Goal: Transaction & Acquisition: Purchase product/service

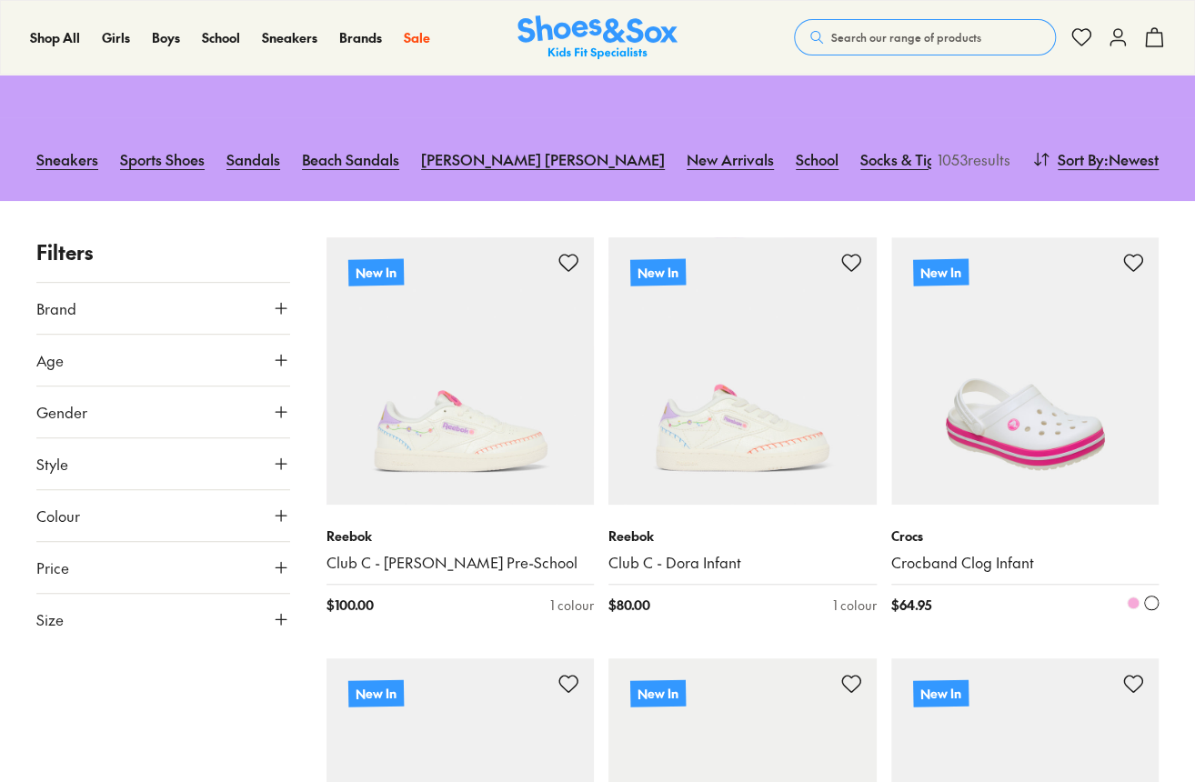
scroll to position [182, 0]
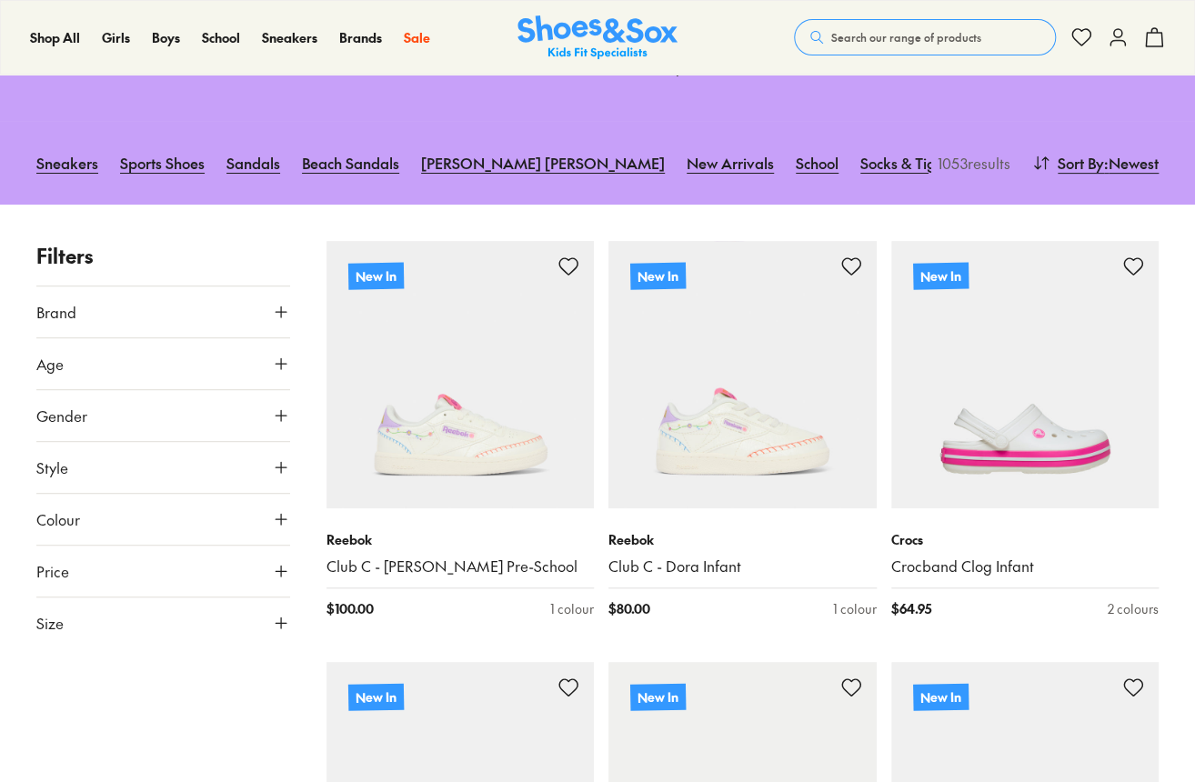
click at [266, 324] on button "Brand" at bounding box center [163, 312] width 254 height 51
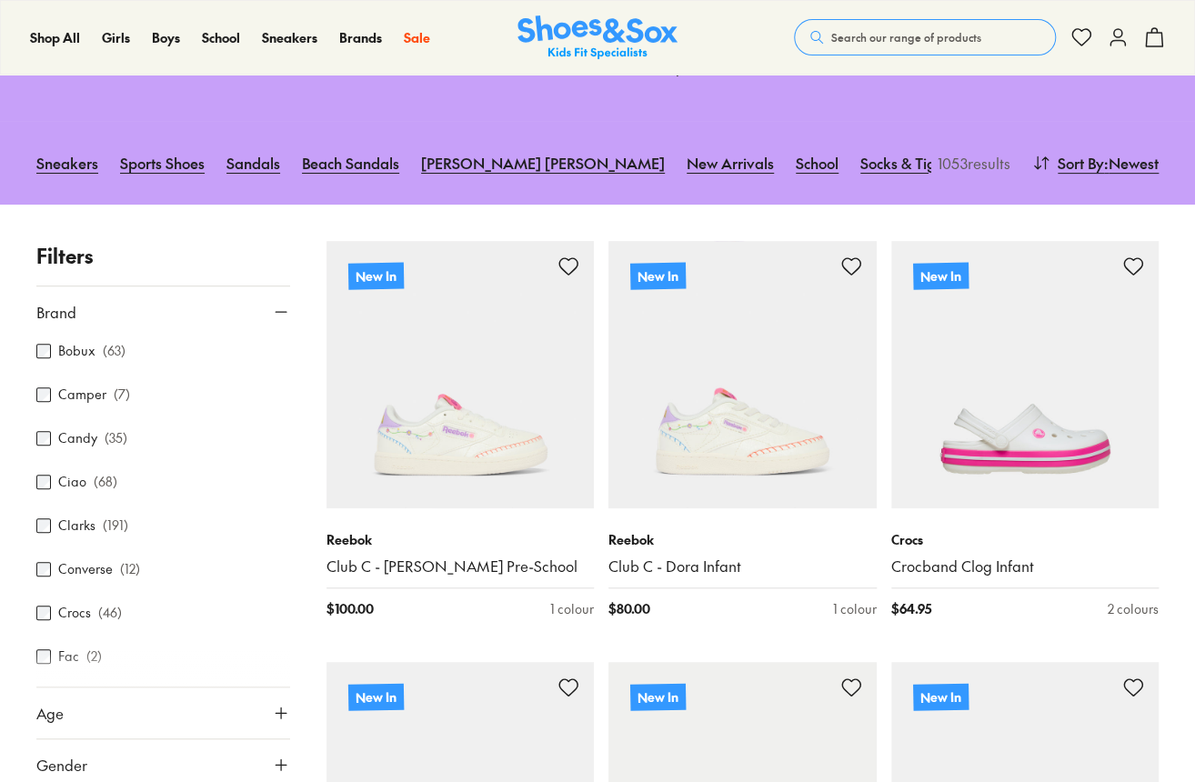
scroll to position [273, 0]
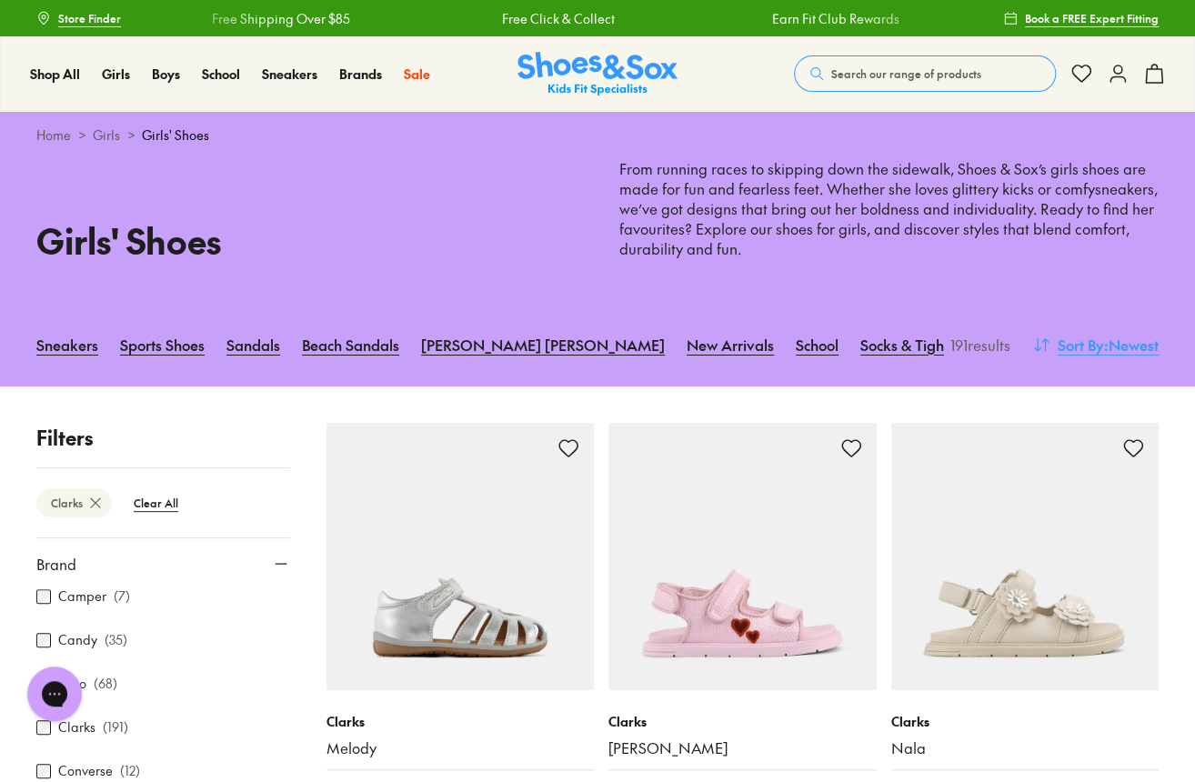
click at [1104, 338] on span ": Newest" at bounding box center [1131, 345] width 55 height 22
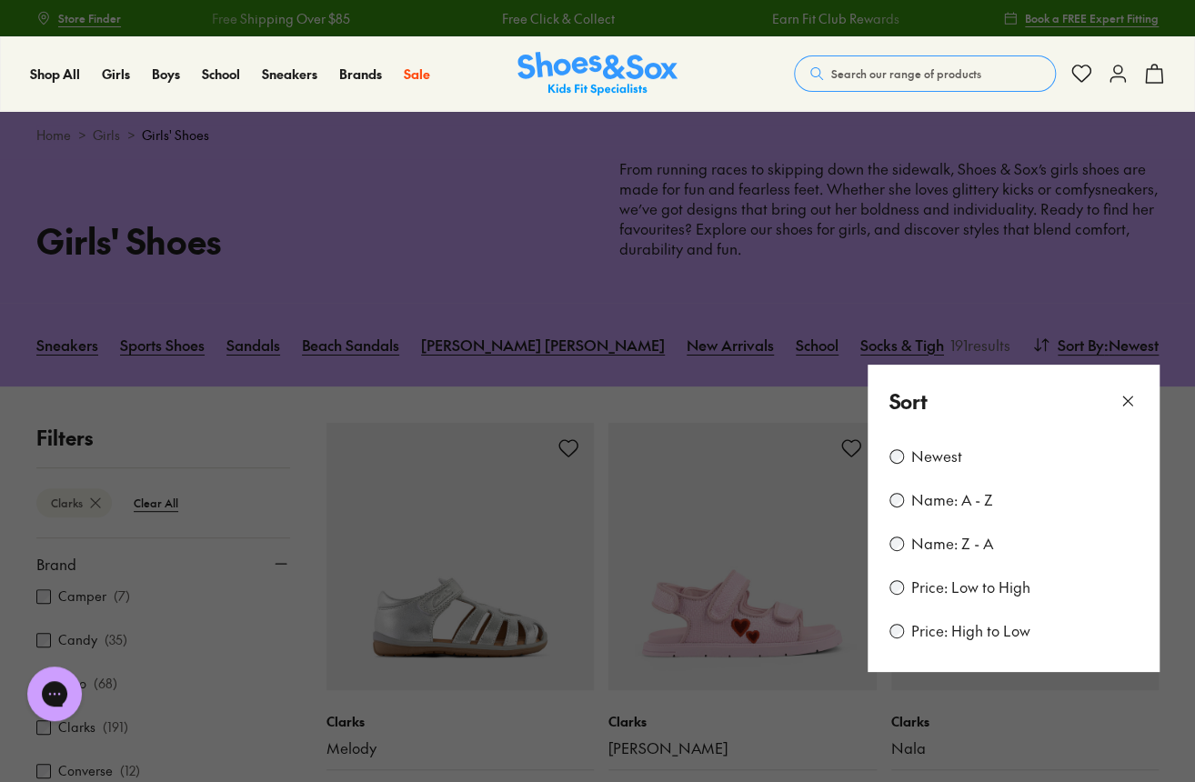
click at [993, 581] on label "Price: Low to High" at bounding box center [970, 588] width 119 height 20
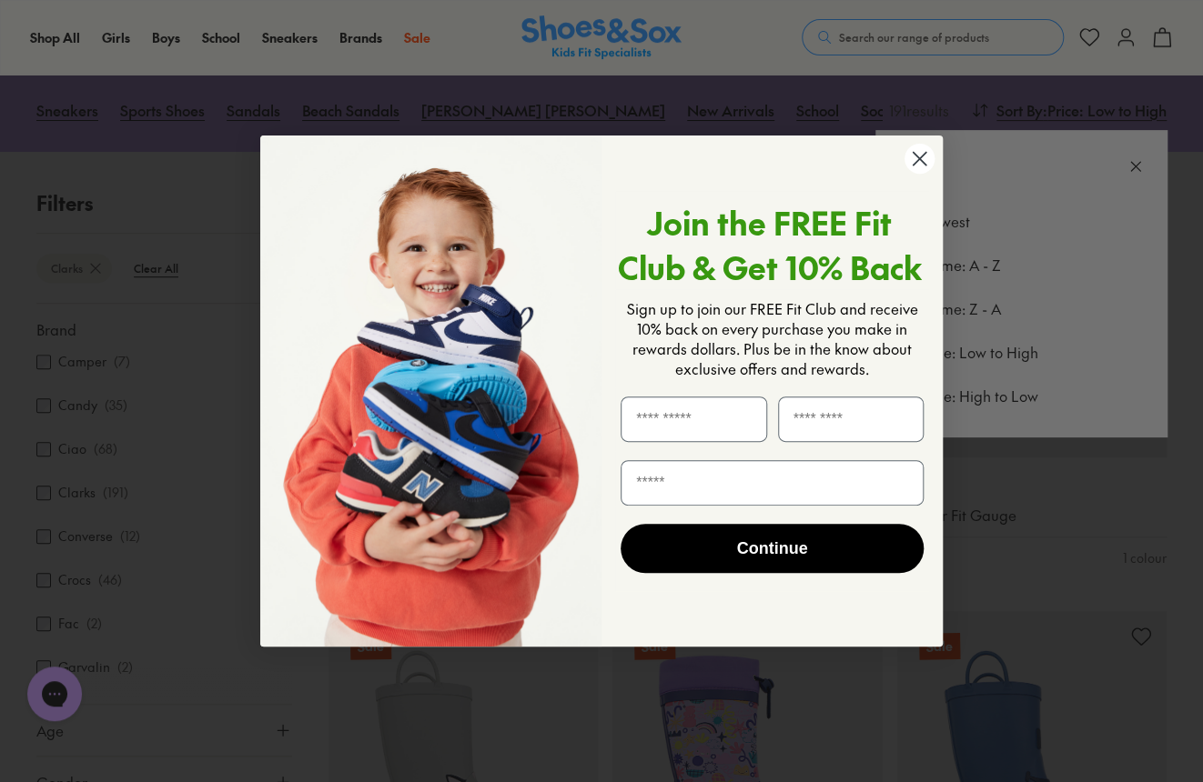
click at [1125, 176] on div "Close dialog Join the FREE Fit Club & Get 10% Back Sign up to join our FREE Fit…" at bounding box center [601, 391] width 1203 height 782
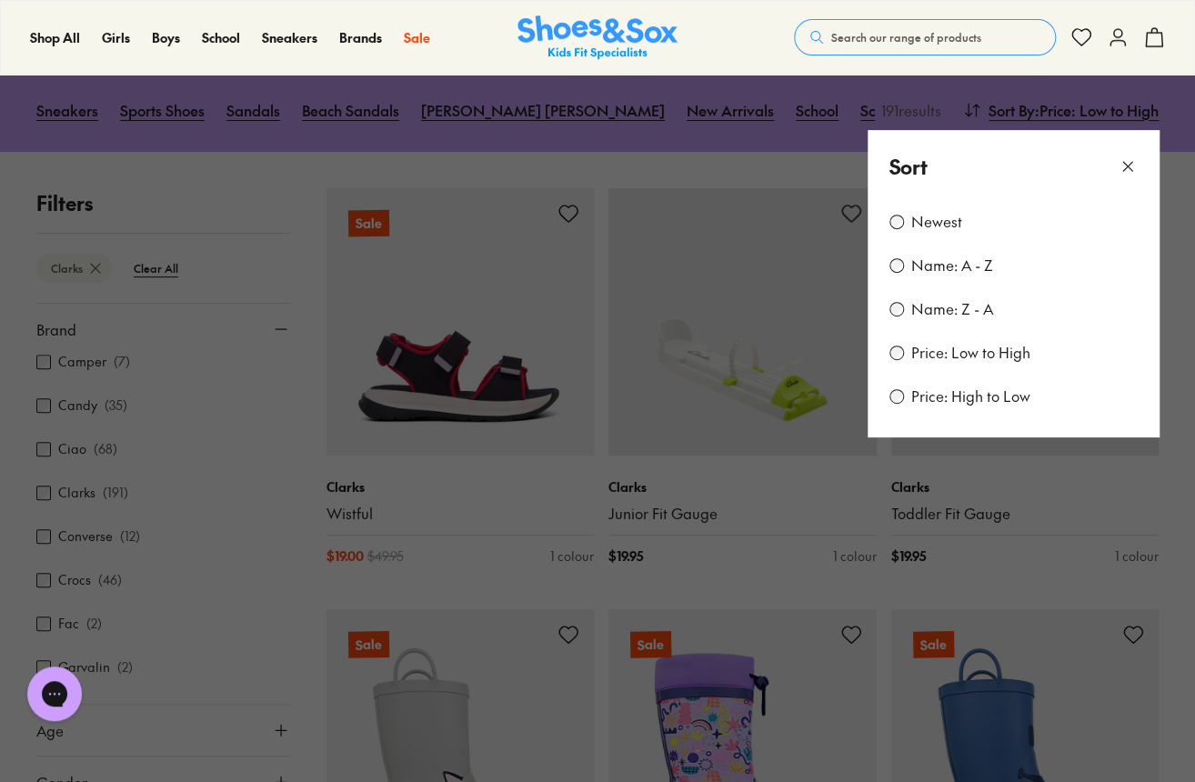
click at [1126, 174] on icon at bounding box center [1128, 166] width 18 height 18
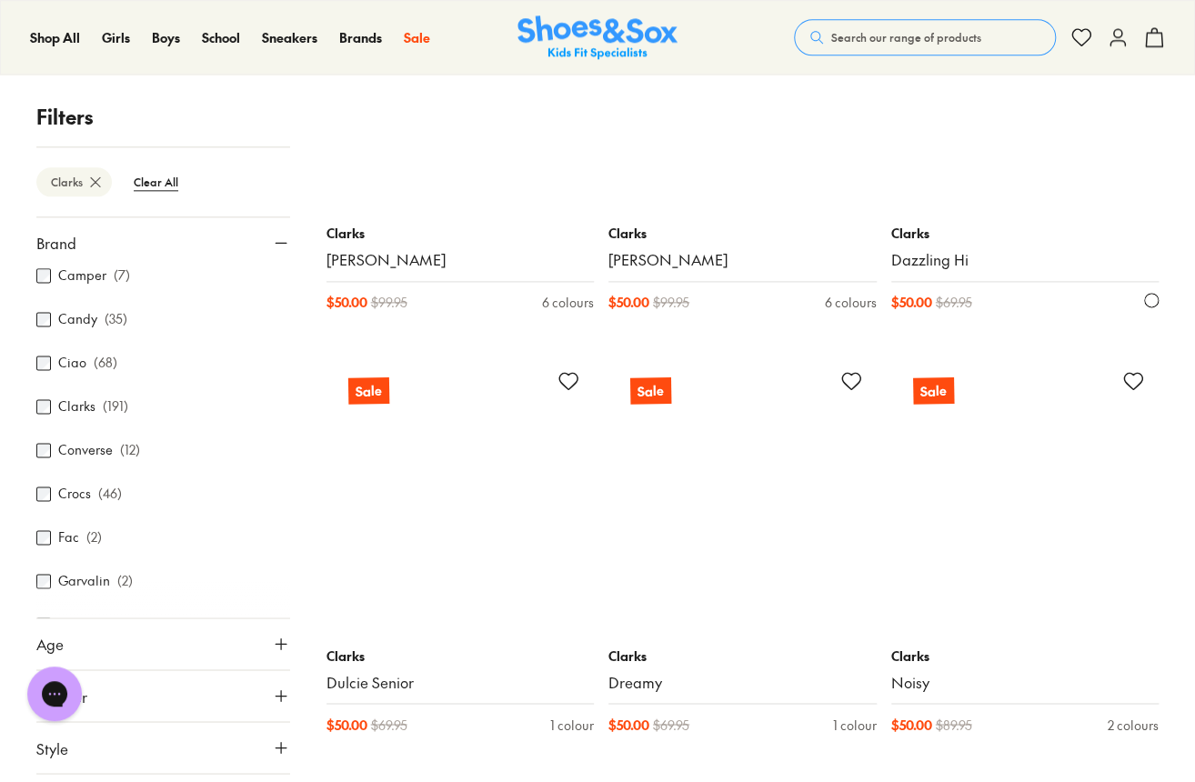
scroll to position [6966, 0]
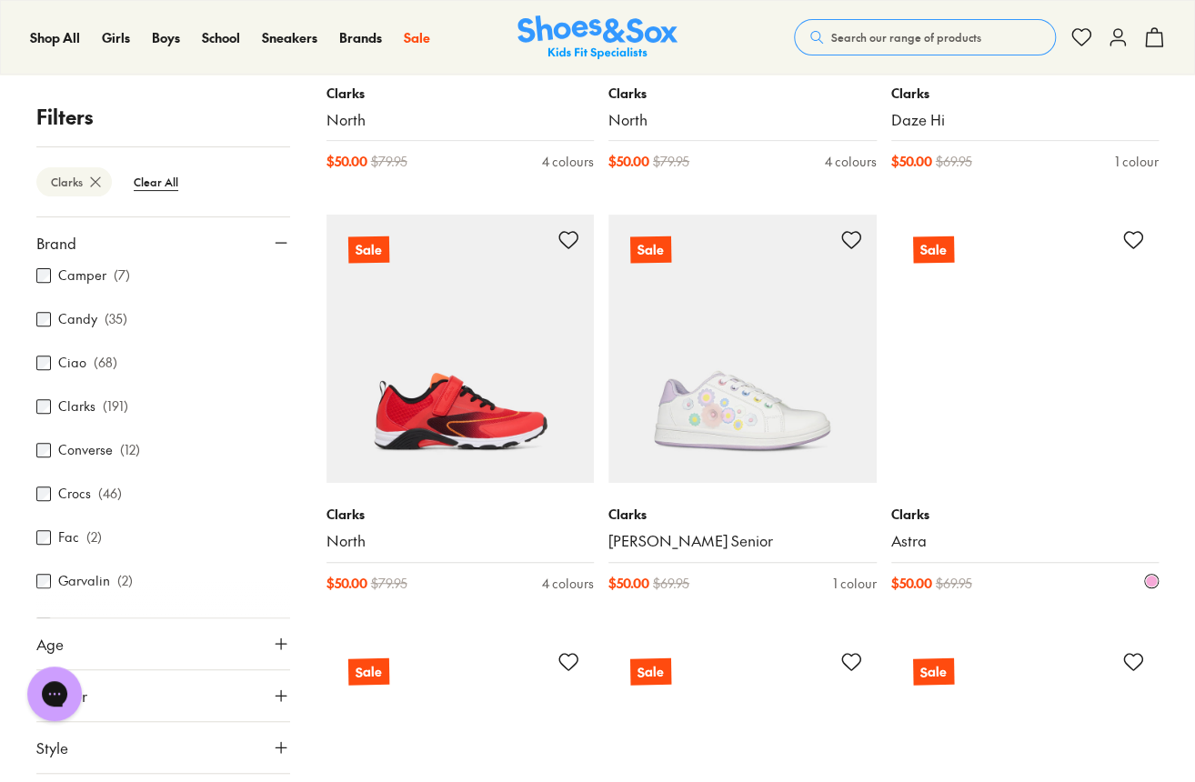
scroll to position [9058, 0]
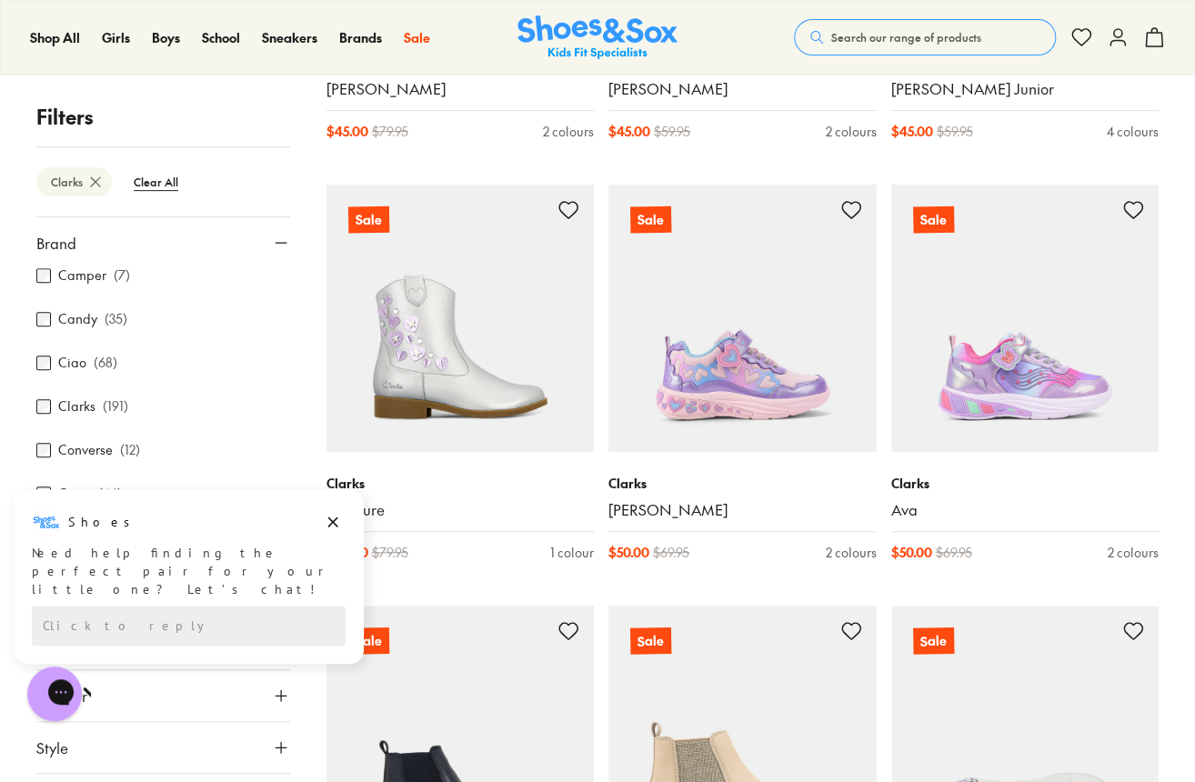
scroll to position [6043, 0]
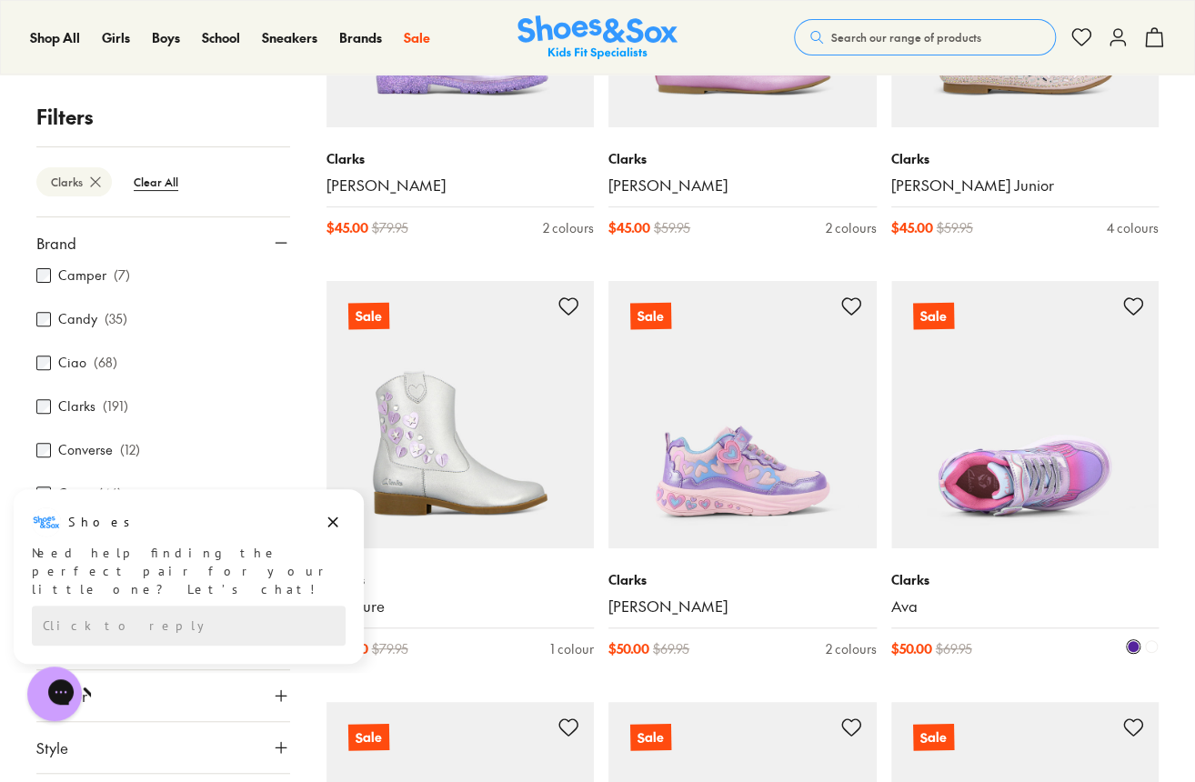
click at [1111, 505] on img at bounding box center [1025, 415] width 268 height 268
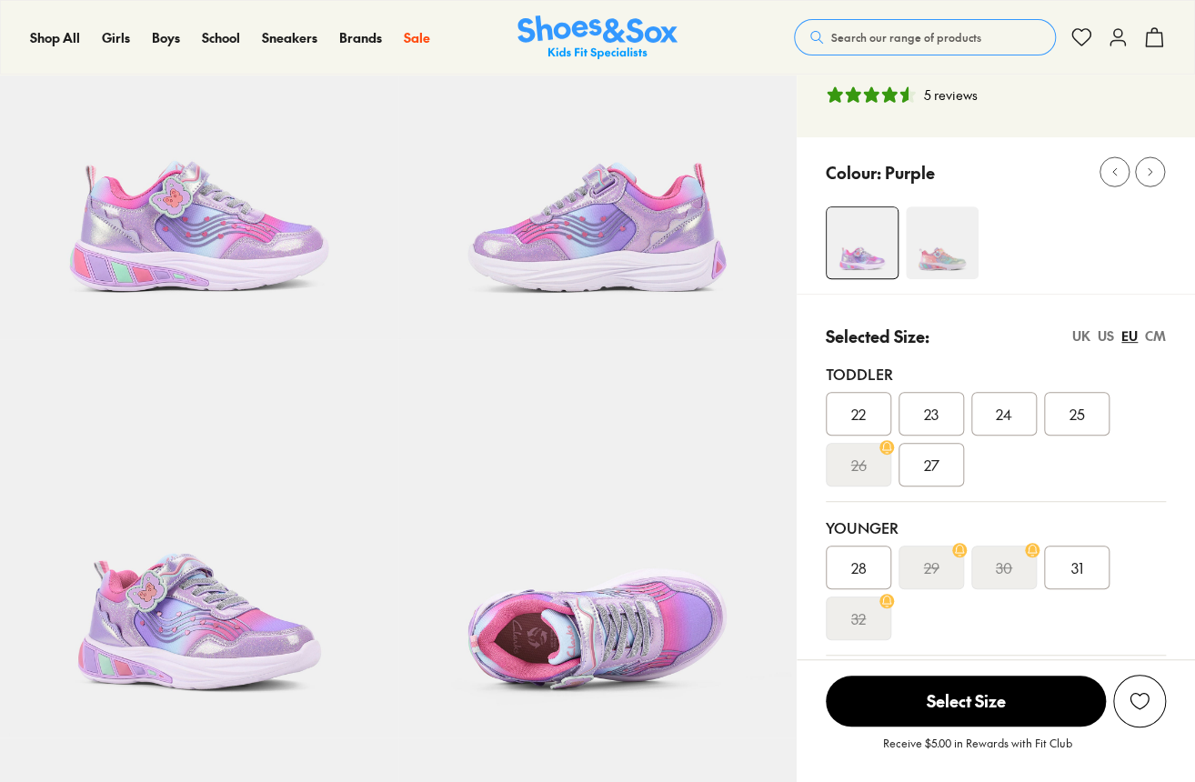
scroll to position [182, 0]
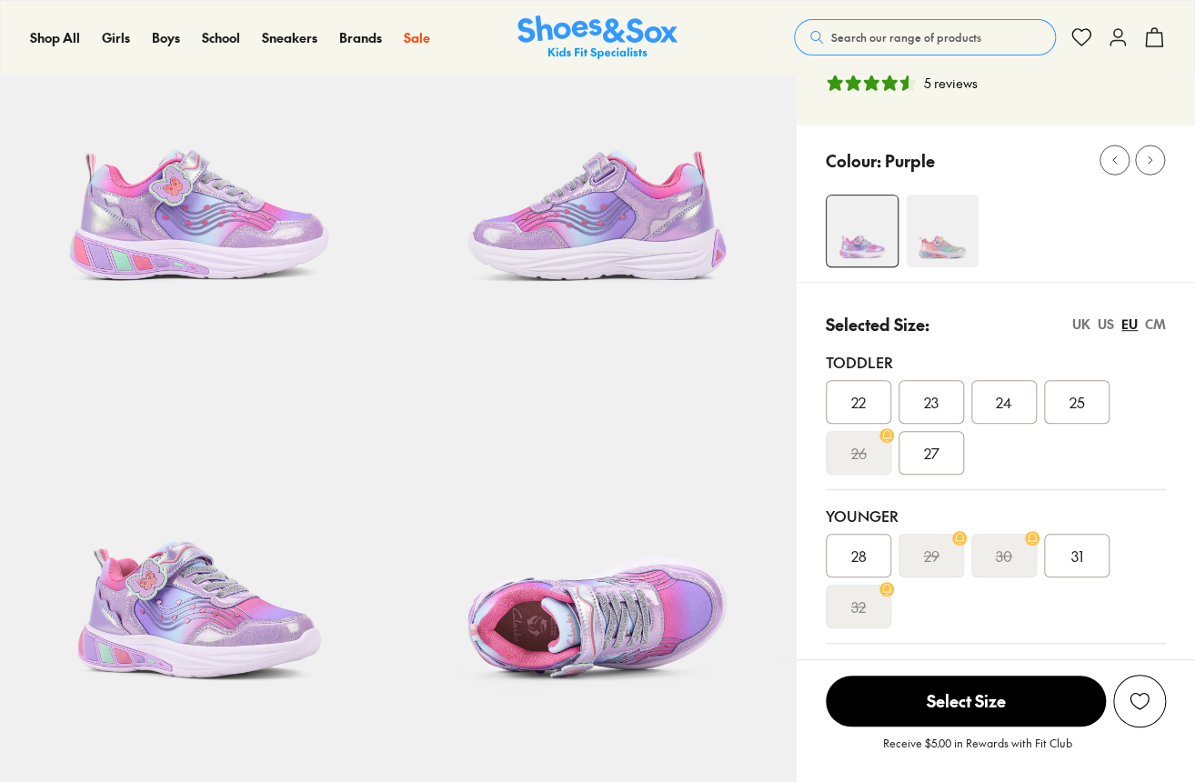
select select "*"
click at [950, 281] on div "Colour: Purple" at bounding box center [996, 204] width 398 height 156
click at [944, 238] on img at bounding box center [942, 231] width 73 height 73
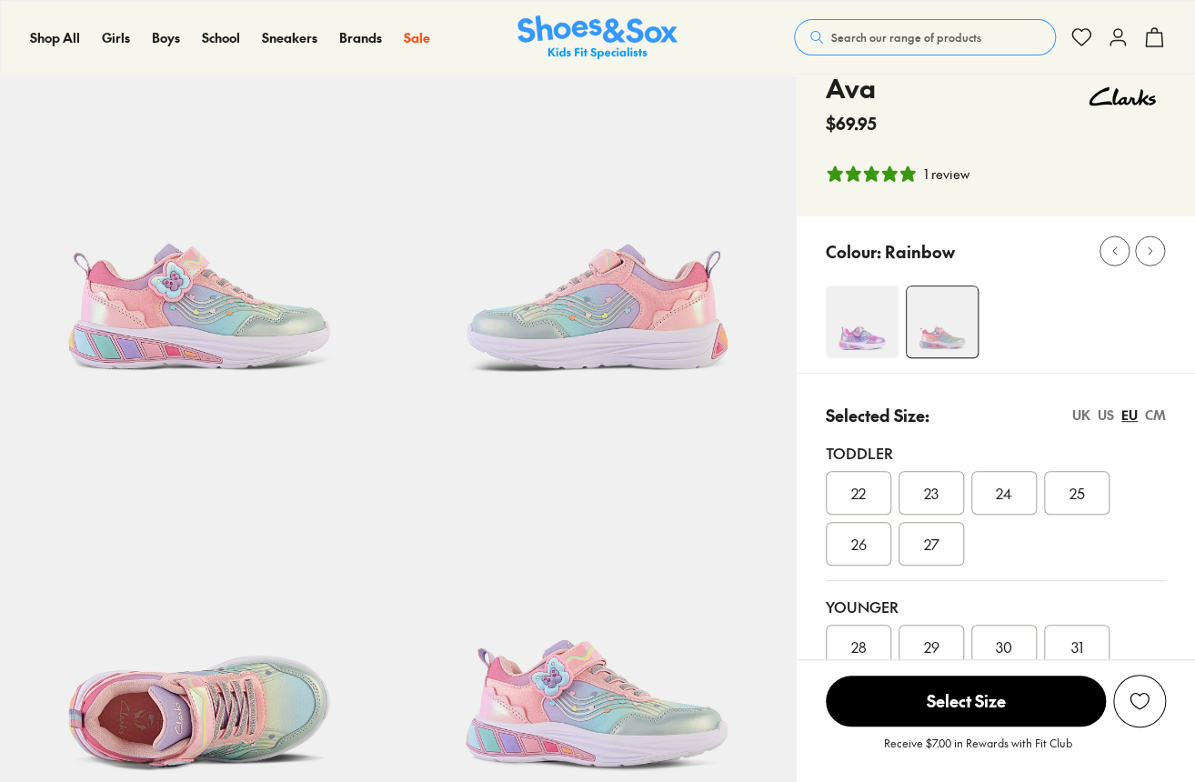
select select "*"
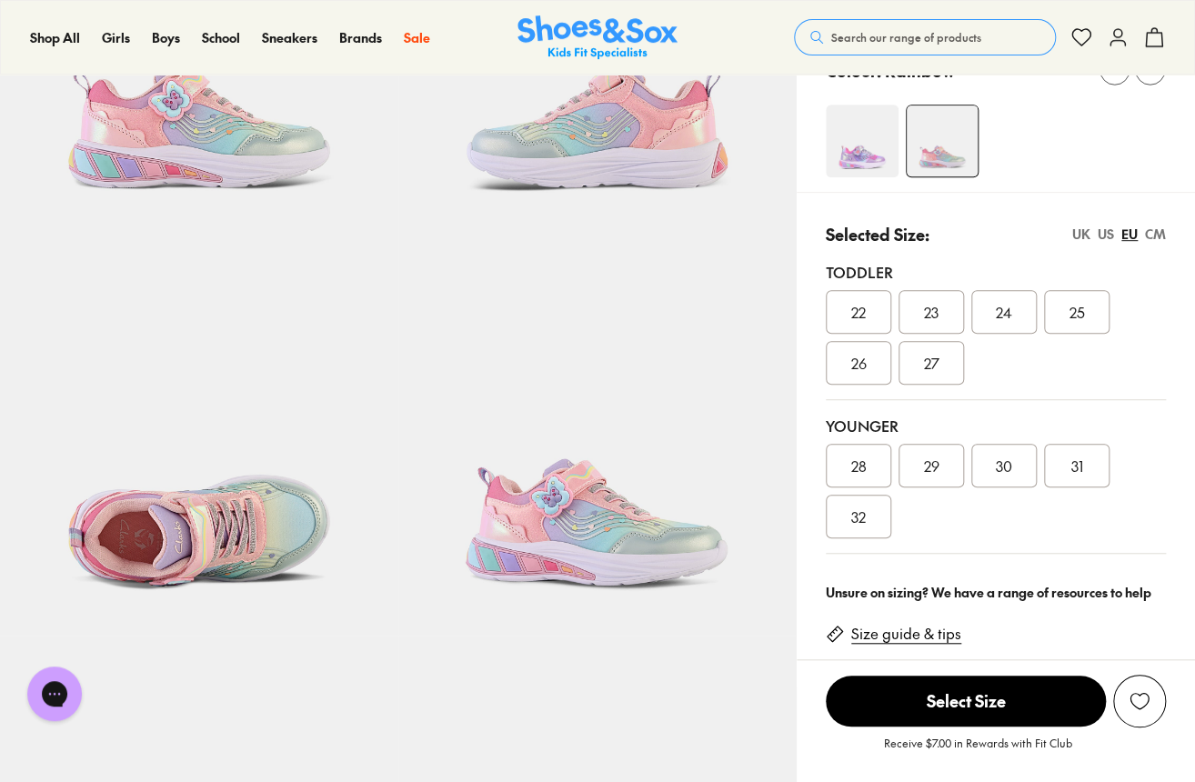
scroll to position [273, 0]
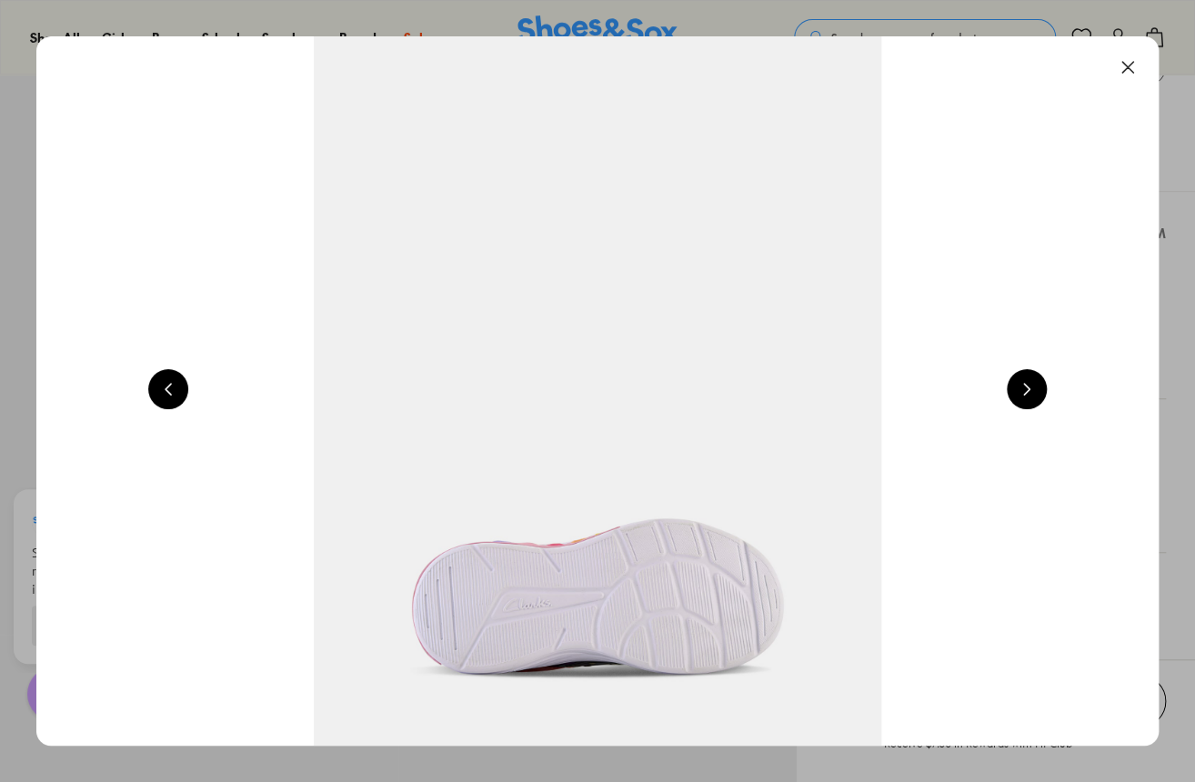
scroll to position [0, 6776]
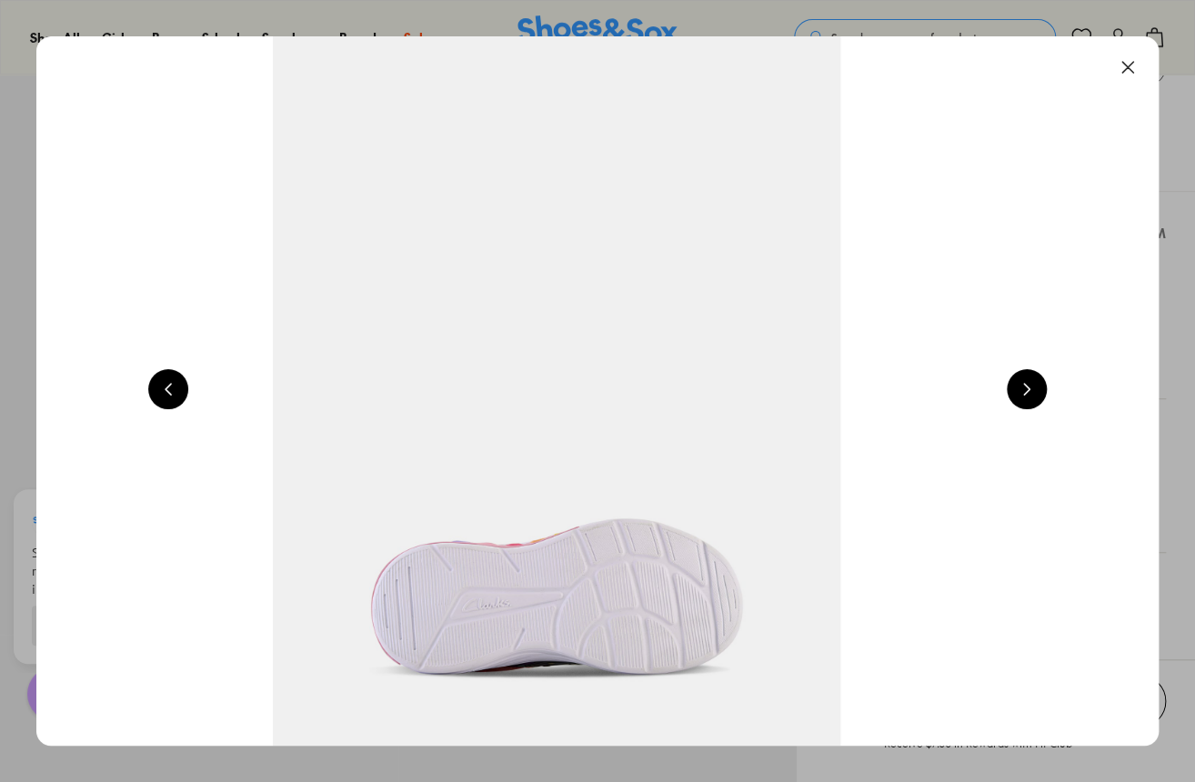
click at [1023, 382] on button at bounding box center [1027, 389] width 40 height 40
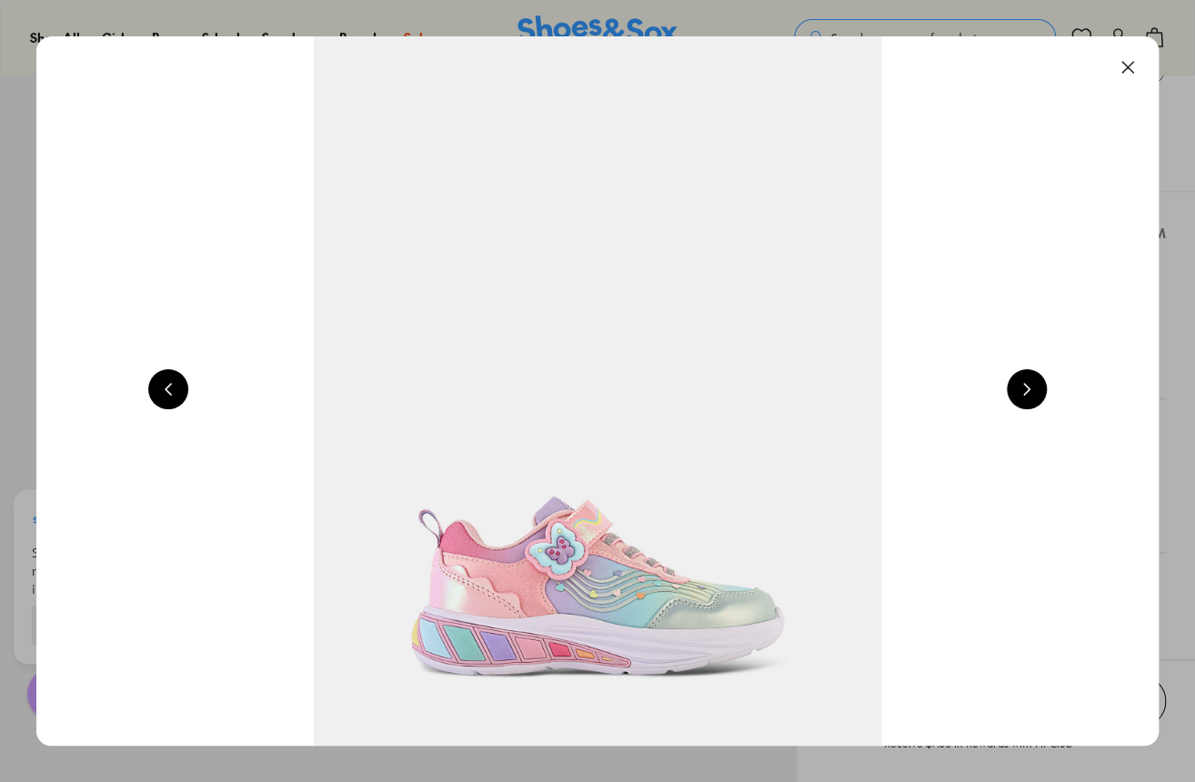
scroll to position [0, 1129]
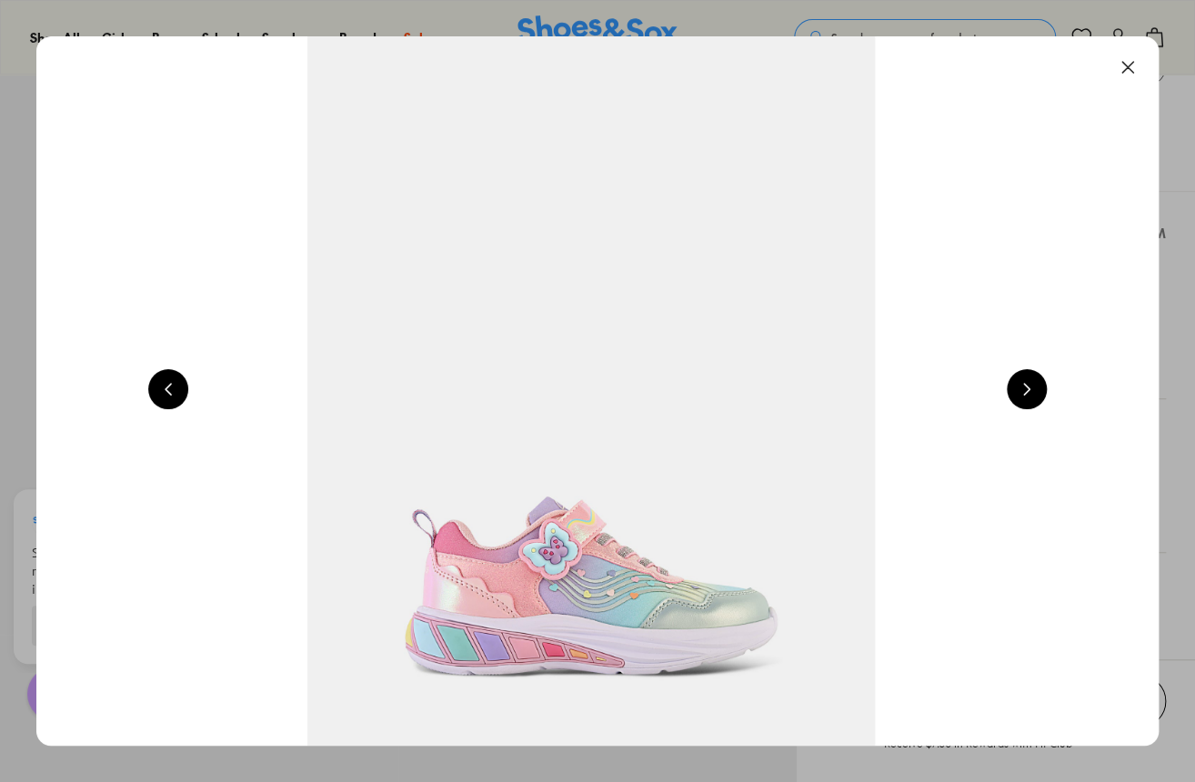
click at [1040, 385] on button at bounding box center [1027, 389] width 40 height 40
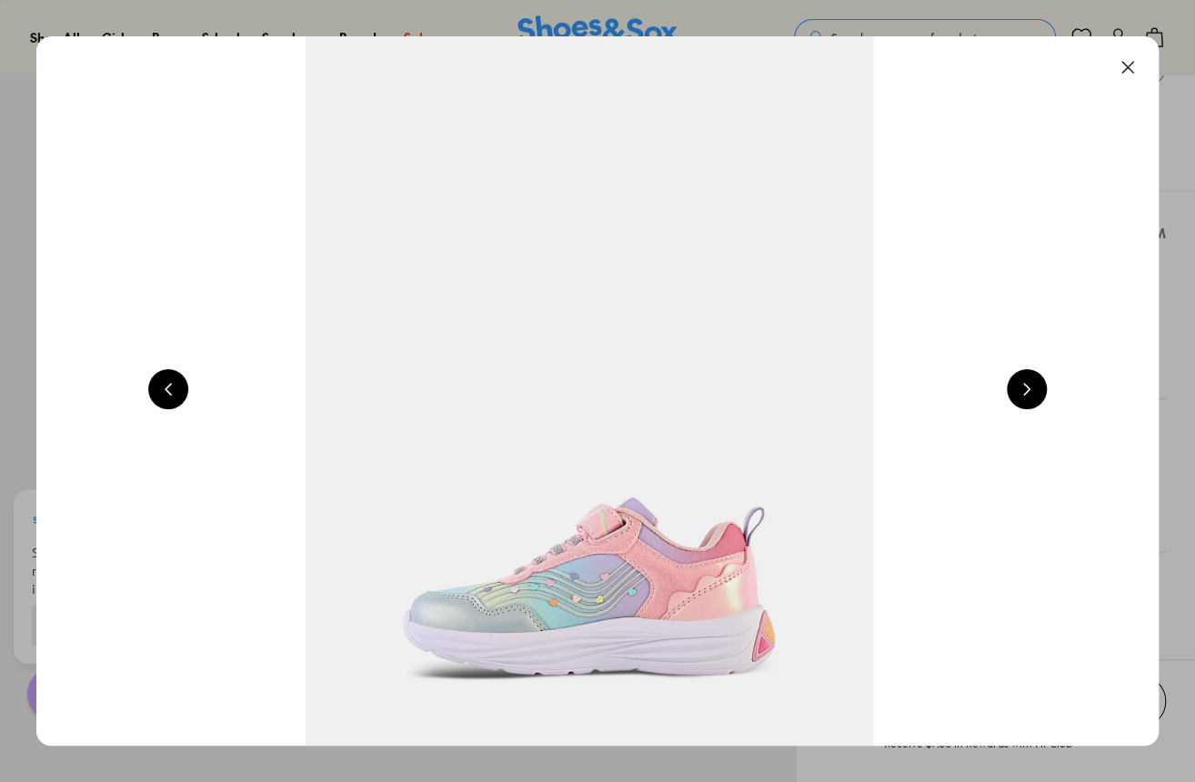
scroll to position [0, 2259]
click at [1130, 66] on button at bounding box center [1128, 67] width 40 height 40
